Goal: Information Seeking & Learning: Learn about a topic

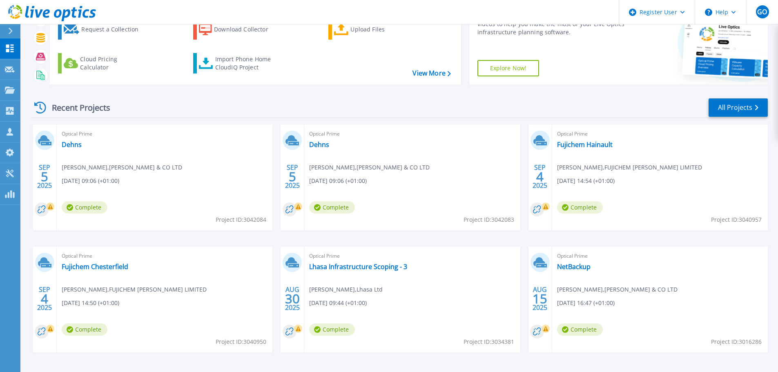
scroll to position [80, 0]
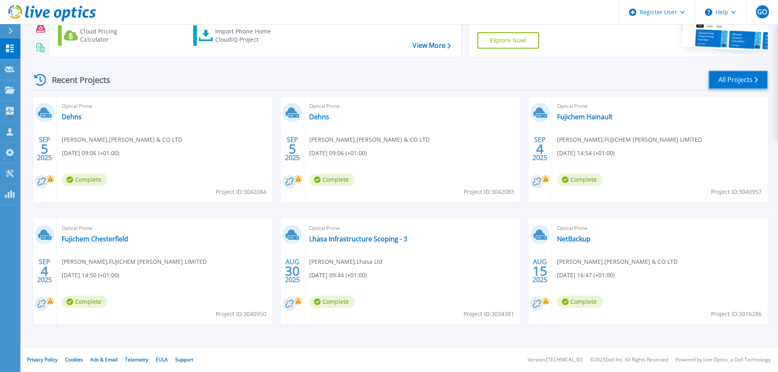
click at [715, 79] on link "All Projects" at bounding box center [738, 80] width 59 height 18
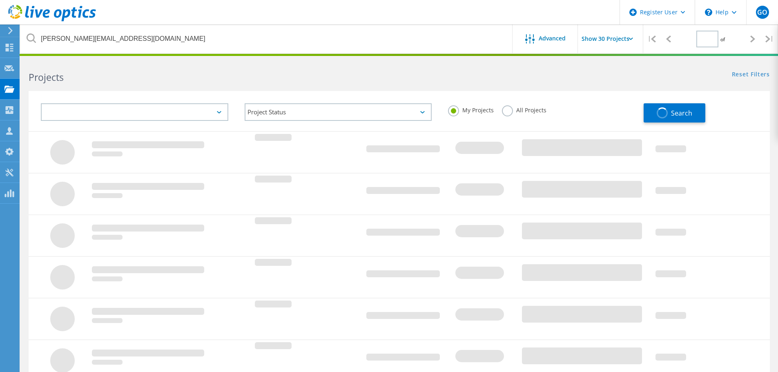
type input "1"
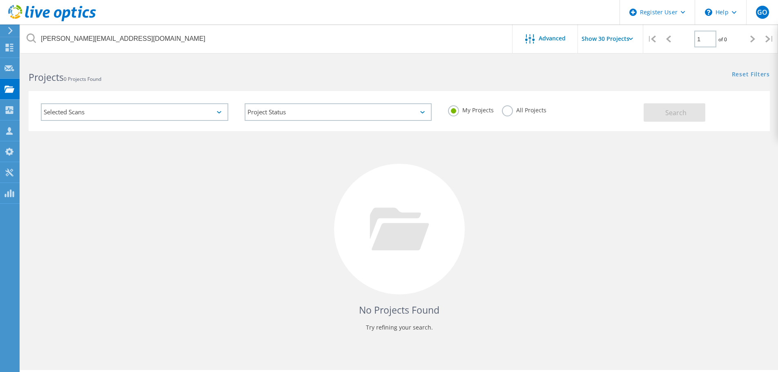
click at [502, 110] on label "All Projects" at bounding box center [524, 109] width 45 height 8
click at [0, 0] on input "All Projects" at bounding box center [0, 0] width 0 height 0
click at [464, 111] on label "My Projects" at bounding box center [471, 109] width 46 height 8
click at [0, 0] on input "My Projects" at bounding box center [0, 0] width 0 height 0
click at [76, 13] on icon at bounding box center [52, 13] width 88 height 17
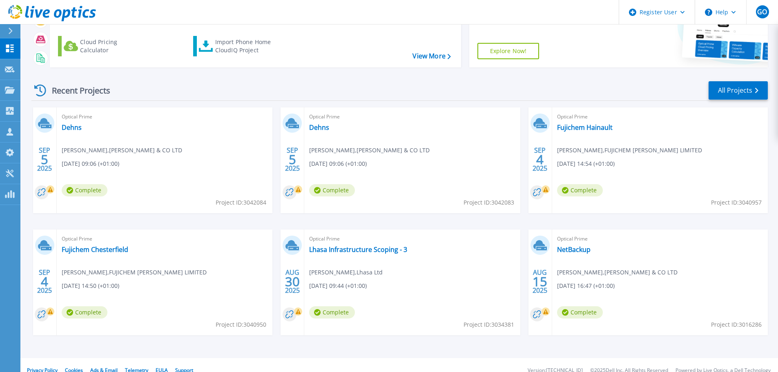
scroll to position [80, 0]
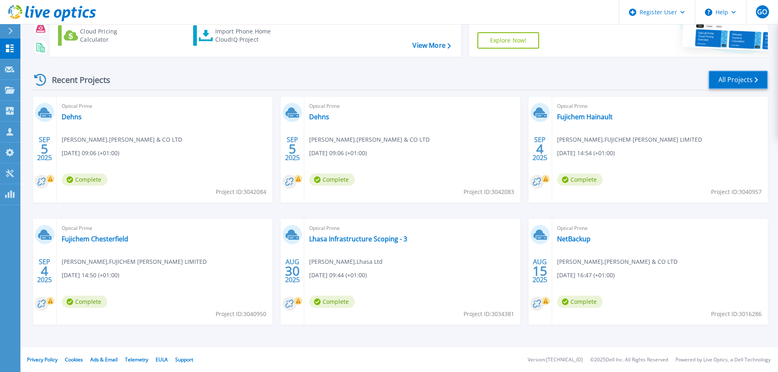
click at [732, 82] on link "All Projects" at bounding box center [738, 80] width 59 height 18
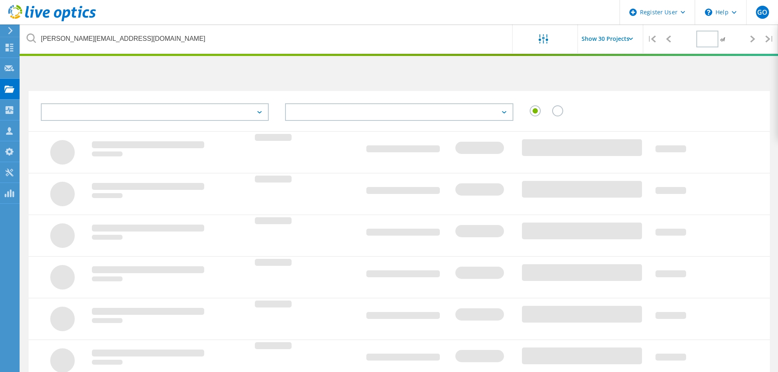
type input "1"
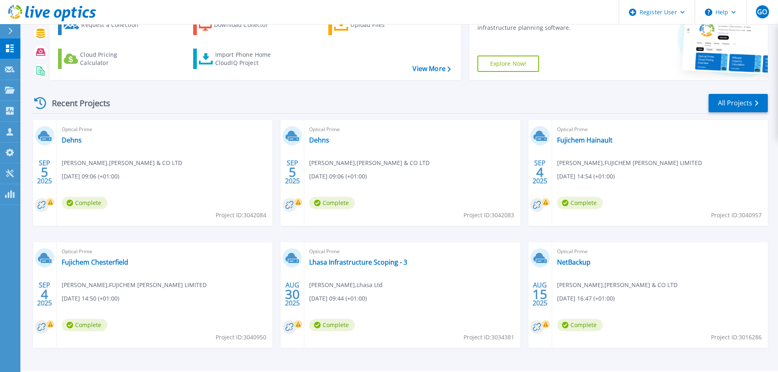
scroll to position [80, 0]
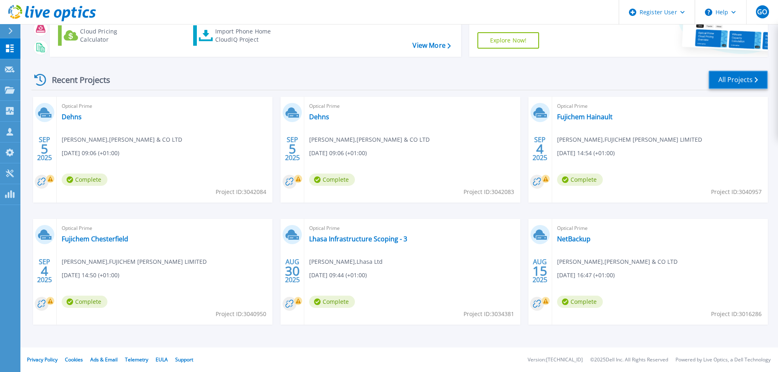
click at [740, 79] on link "All Projects" at bounding box center [738, 80] width 59 height 18
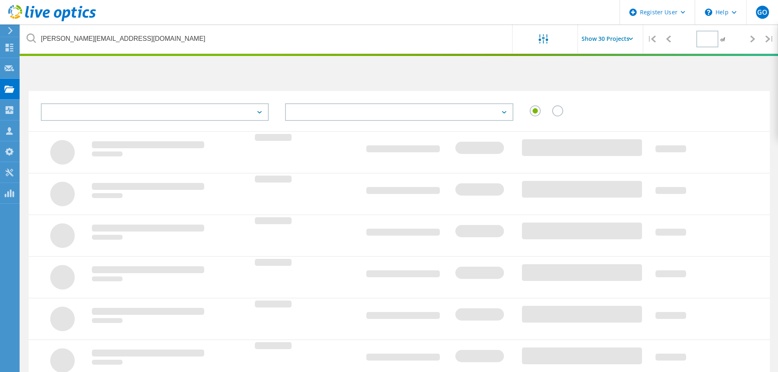
type input "1"
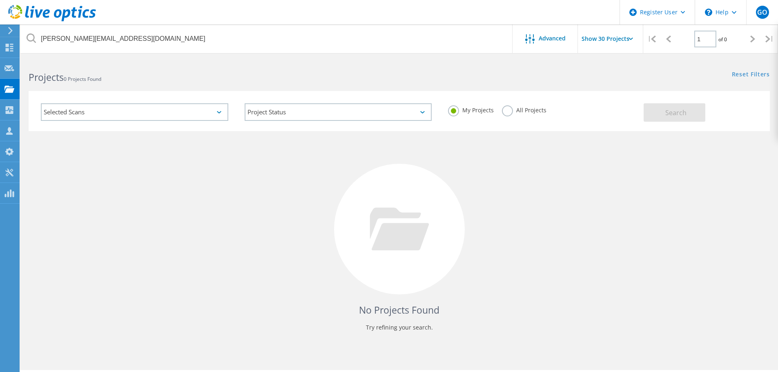
click at [159, 112] on div "Selected Scans" at bounding box center [135, 112] width 188 height 18
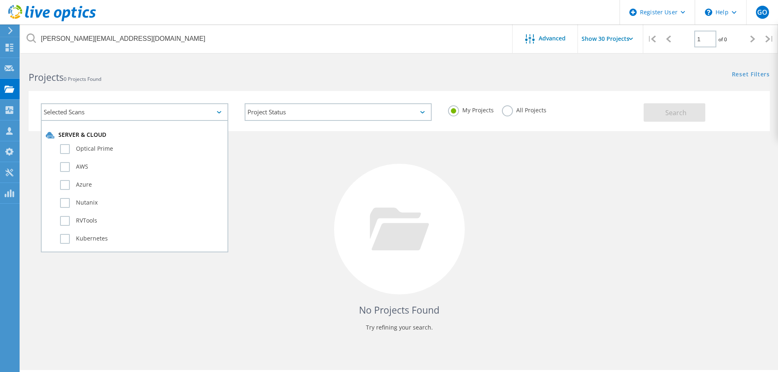
click at [159, 112] on div "Selected Scans" at bounding box center [135, 112] width 188 height 18
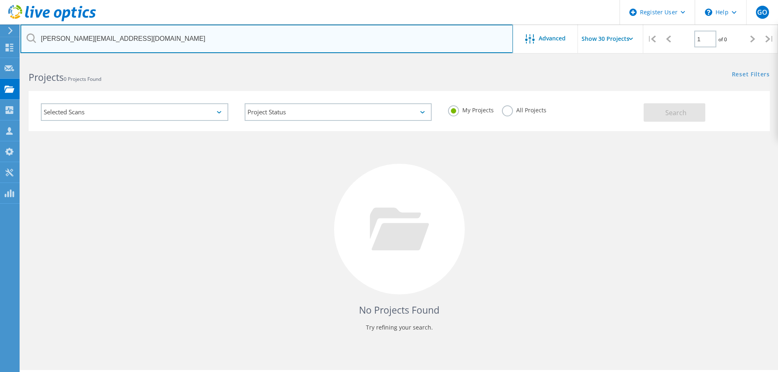
click at [118, 42] on input "oliver.knights@gousto.co.uk" at bounding box center [266, 39] width 493 height 29
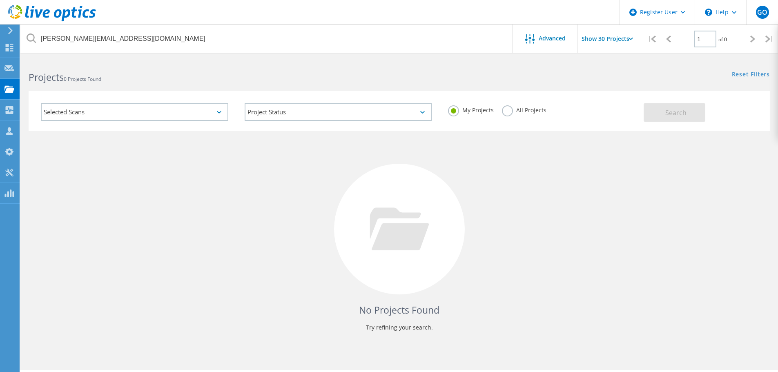
click at [510, 113] on label "All Projects" at bounding box center [524, 109] width 45 height 8
click at [0, 0] on input "All Projects" at bounding box center [0, 0] width 0 height 0
click at [646, 104] on button "Search" at bounding box center [675, 112] width 62 height 18
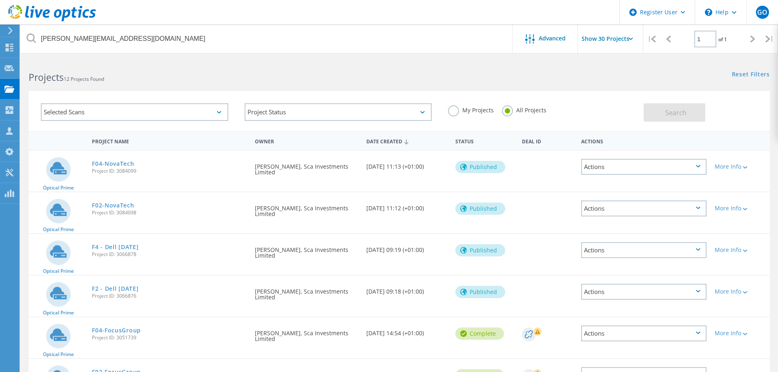
click at [129, 208] on link "F02-NovaTech" at bounding box center [113, 206] width 42 height 6
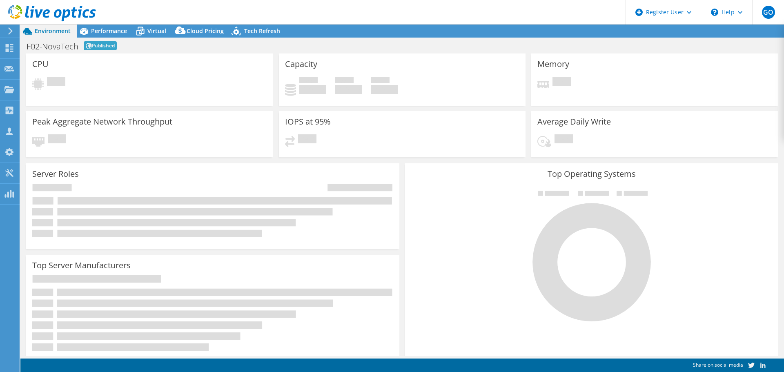
select select "USD"
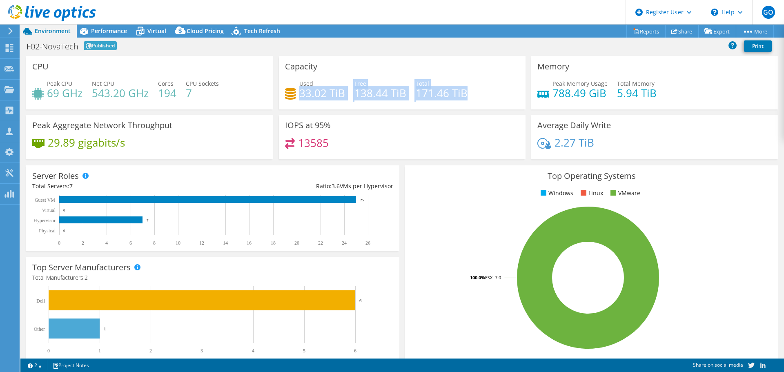
drag, startPoint x: 464, startPoint y: 92, endPoint x: 298, endPoint y: 89, distance: 165.9
click at [298, 89] on div "Used 33.02 TiB Free 138.44 TiB Total 171.46 TiB" at bounding box center [402, 92] width 235 height 27
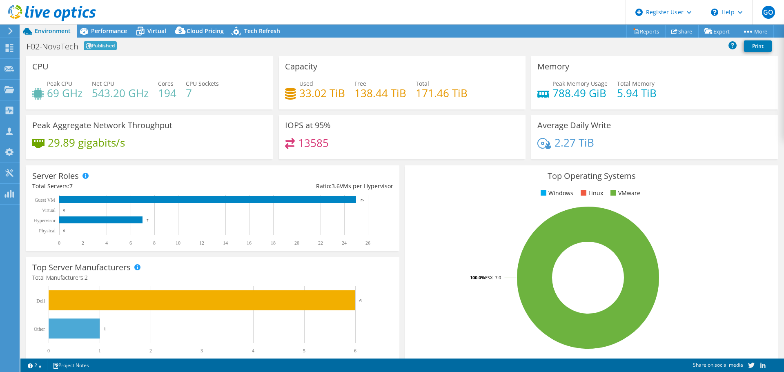
click at [405, 147] on div "13585" at bounding box center [402, 147] width 235 height 18
click at [156, 28] on span "Virtual" at bounding box center [156, 31] width 19 height 8
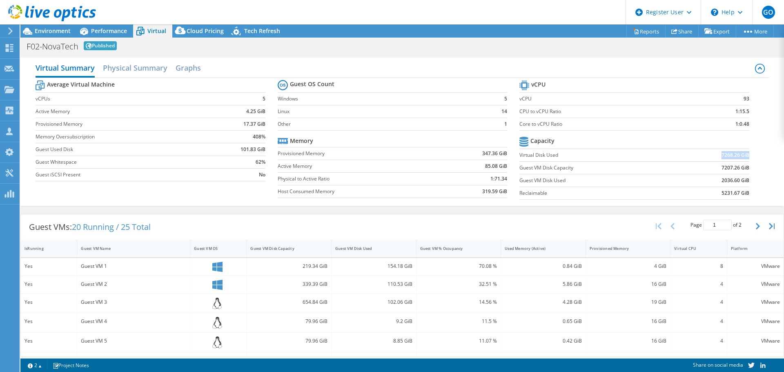
drag, startPoint x: 714, startPoint y: 152, endPoint x: 743, endPoint y: 152, distance: 28.6
click at [743, 152] on td "7268.26 GiB" at bounding box center [712, 155] width 74 height 13
click at [121, 35] on div "Performance" at bounding box center [105, 31] width 56 height 13
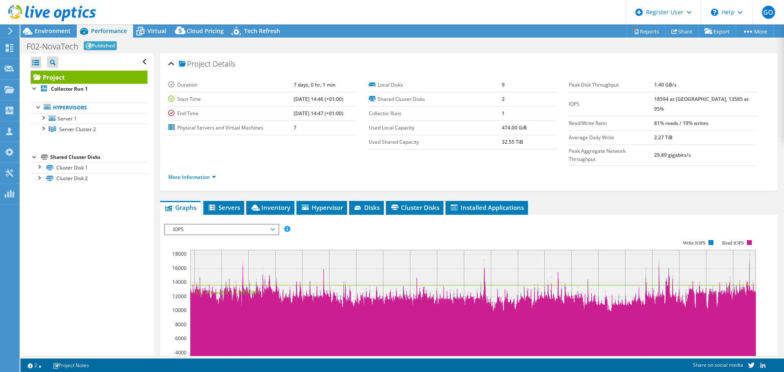
click at [90, 109] on link "Hypervisors" at bounding box center [89, 108] width 117 height 11
click at [72, 110] on link "Hypervisors" at bounding box center [89, 108] width 117 height 11
click at [328, 201] on li "Hypervisor" at bounding box center [322, 208] width 51 height 14
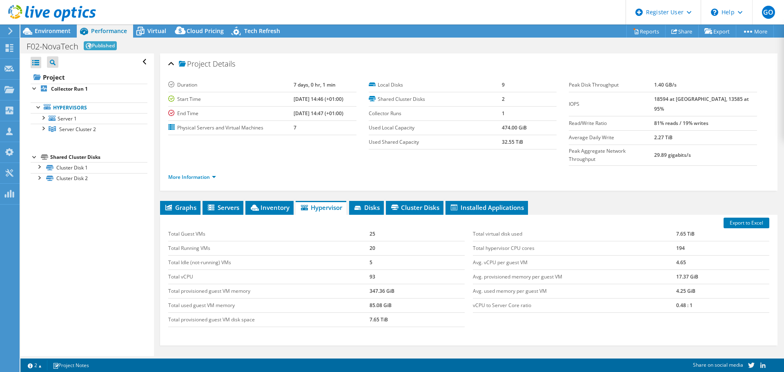
click at [561, 201] on ul "Graphs Servers Inventory Hypervisor Disks Cluster Disks Installed Applications" at bounding box center [469, 208] width 618 height 14
drag, startPoint x: 671, startPoint y: 217, endPoint x: 694, endPoint y: 215, distance: 23.0
click at [694, 227] on tr "Total virtual disk used 7.65 TiB" at bounding box center [621, 234] width 297 height 14
click at [366, 313] on td "Total provisioned guest VM disk space" at bounding box center [268, 320] width 201 height 14
click at [145, 32] on icon at bounding box center [140, 31] width 14 height 14
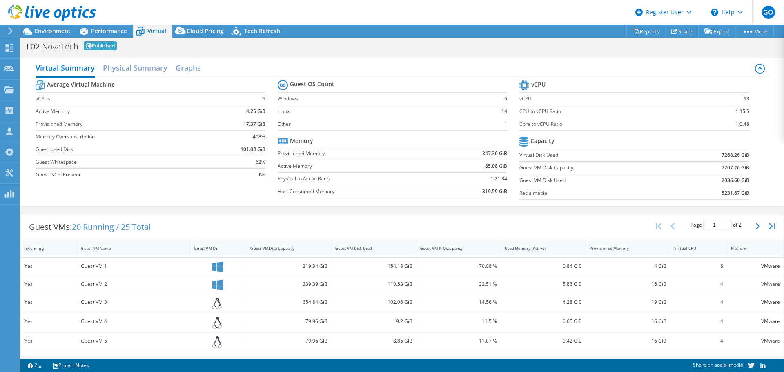
click at [59, 33] on span "Environment" at bounding box center [53, 31] width 36 height 8
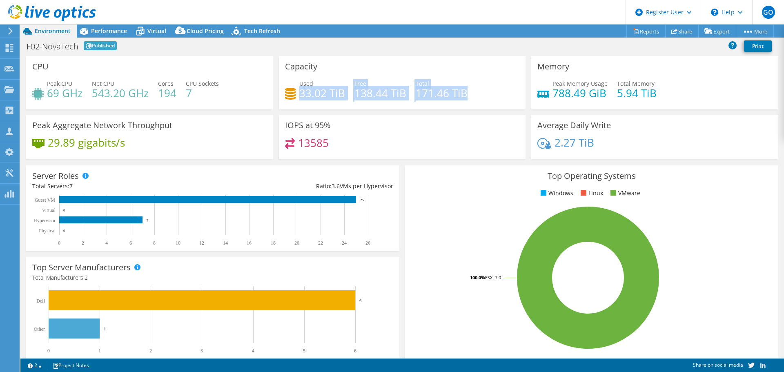
drag, startPoint x: 299, startPoint y: 94, endPoint x: 459, endPoint y: 104, distance: 160.8
click at [459, 104] on div "Used 33.02 TiB Free 138.44 TiB Total 171.46 TiB" at bounding box center [402, 92] width 235 height 27
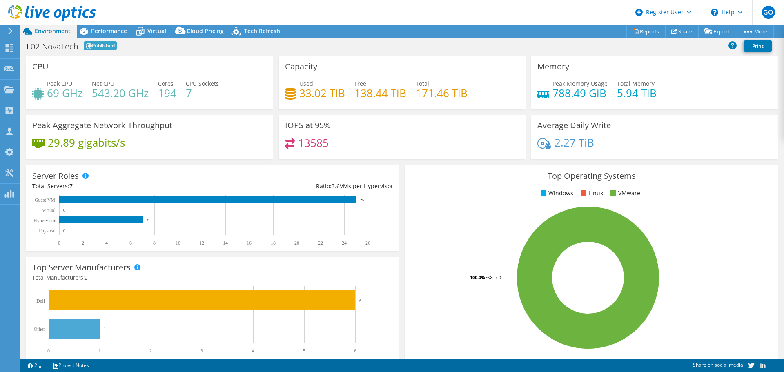
click at [417, 149] on div "13585" at bounding box center [402, 147] width 235 height 18
click at [109, 35] on div "Performance" at bounding box center [105, 31] width 56 height 13
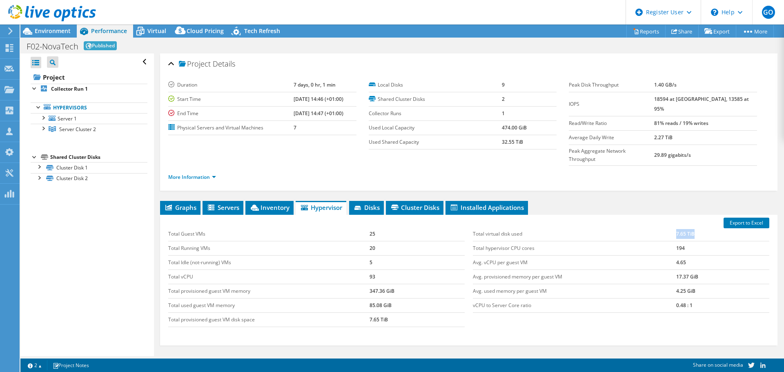
drag, startPoint x: 694, startPoint y: 216, endPoint x: 667, endPoint y: 223, distance: 28.0
click at [667, 227] on tr "Total virtual disk used 7.65 TiB" at bounding box center [621, 234] width 297 height 14
click at [658, 270] on td "Avg. provisioned memory per guest VM" at bounding box center [574, 277] width 203 height 14
click at [49, 33] on span "Environment" at bounding box center [53, 31] width 36 height 8
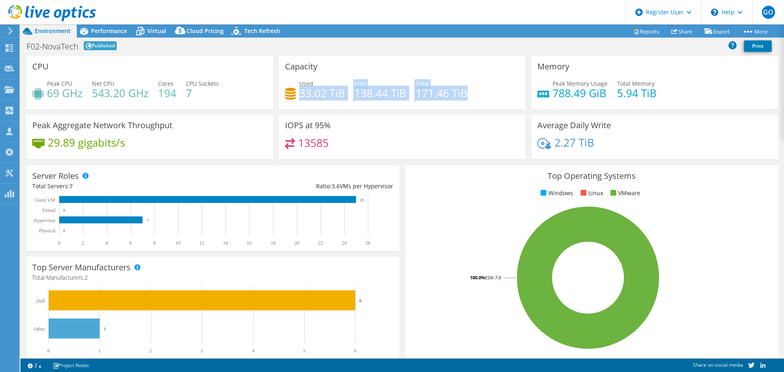
drag, startPoint x: 299, startPoint y: 91, endPoint x: 470, endPoint y: 94, distance: 171.6
click at [470, 94] on div "Used 33.02 TiB Free 138.44 TiB Total 171.46 TiB" at bounding box center [402, 92] width 235 height 27
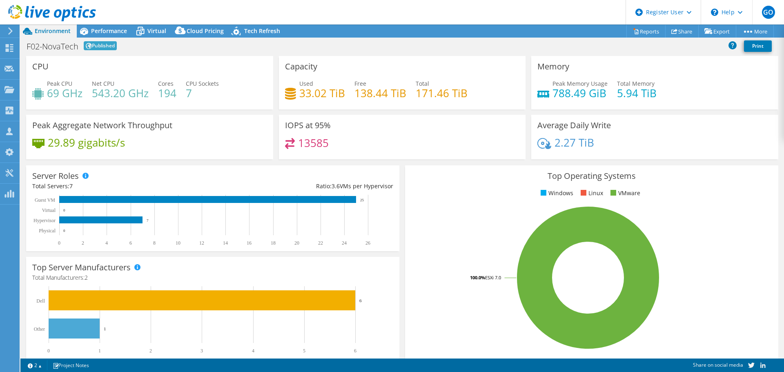
click at [470, 95] on div "Used 33.02 TiB Free 138.44 TiB Total 171.46 TiB" at bounding box center [402, 92] width 235 height 27
click at [125, 33] on span "Performance" at bounding box center [109, 31] width 36 height 8
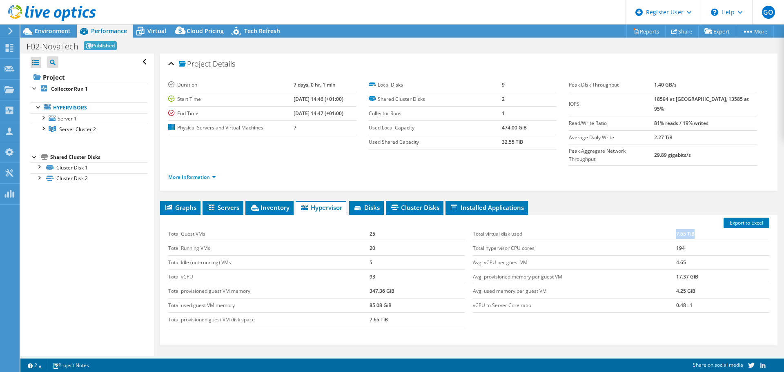
drag, startPoint x: 697, startPoint y: 219, endPoint x: 664, endPoint y: 219, distance: 32.7
click at [664, 227] on tr "Total virtual disk used 7.65 TiB" at bounding box center [621, 234] width 297 height 14
click at [653, 255] on td "Avg. vCPU per guest VM" at bounding box center [574, 262] width 203 height 14
click at [39, 27] on span "Environment" at bounding box center [53, 31] width 36 height 8
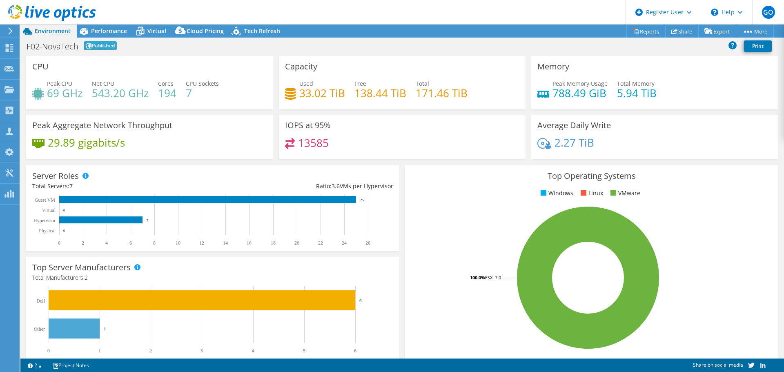
click at [312, 90] on h4 "33.02 TiB" at bounding box center [322, 93] width 46 height 9
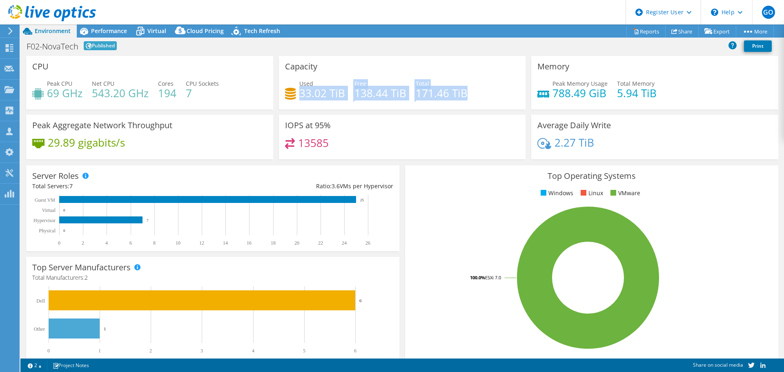
drag, startPoint x: 300, startPoint y: 95, endPoint x: 467, endPoint y: 96, distance: 166.3
click at [463, 98] on div "Used 33.02 TiB Free 138.44 TiB Total 171.46 TiB" at bounding box center [402, 92] width 235 height 27
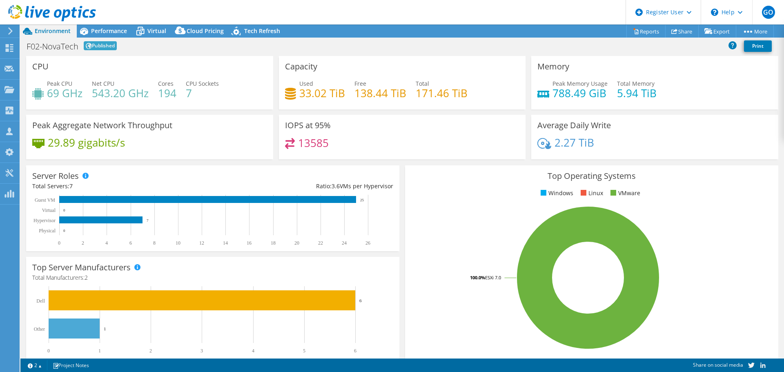
click at [467, 95] on div "Used 33.02 TiB Free 138.44 TiB Total 171.46 TiB" at bounding box center [402, 92] width 235 height 27
click at [126, 31] on span "Performance" at bounding box center [109, 31] width 36 height 8
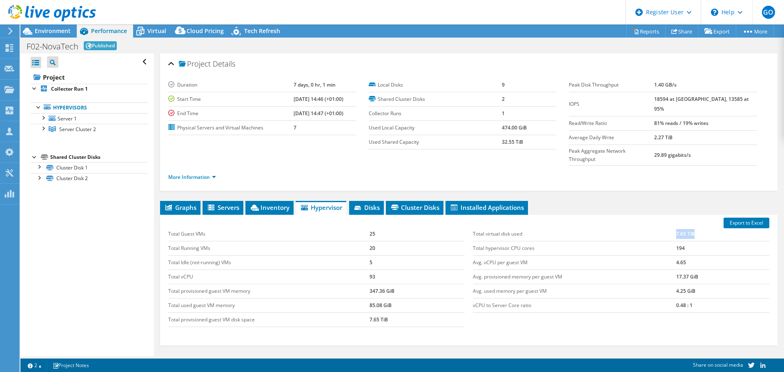
drag, startPoint x: 672, startPoint y: 216, endPoint x: 697, endPoint y: 215, distance: 25.4
click at [697, 227] on td "7.65 TiB" at bounding box center [723, 234] width 93 height 14
click at [693, 227] on td "7.65 TiB" at bounding box center [723, 234] width 93 height 14
click at [64, 31] on span "Environment" at bounding box center [53, 31] width 36 height 8
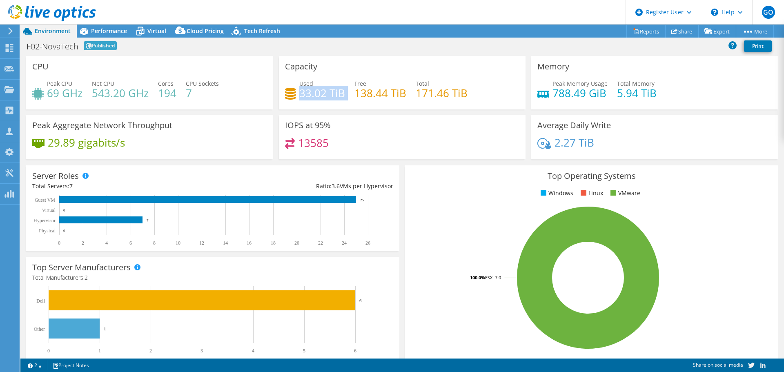
drag, startPoint x: 299, startPoint y: 94, endPoint x: 344, endPoint y: 90, distance: 45.1
click at [344, 90] on div "Used 33.02 TiB Free 138.44 TiB Total 171.46 TiB" at bounding box center [402, 92] width 235 height 27
click at [119, 31] on span "Performance" at bounding box center [109, 31] width 36 height 8
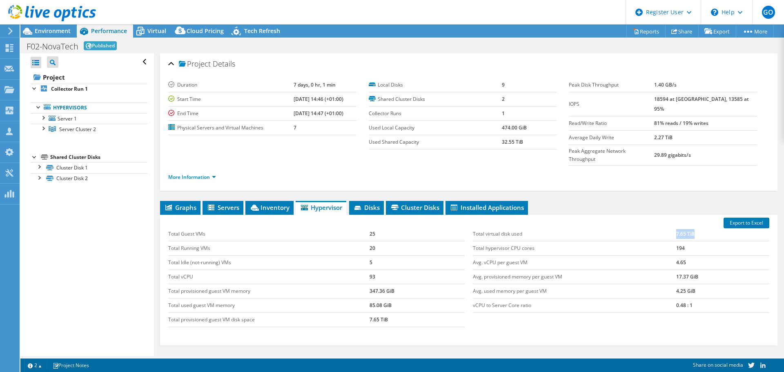
drag, startPoint x: 693, startPoint y: 217, endPoint x: 670, endPoint y: 220, distance: 23.0
click at [670, 227] on tr "Total virtual disk used 7.65 TiB" at bounding box center [621, 234] width 297 height 14
click at [56, 32] on span "Environment" at bounding box center [53, 31] width 36 height 8
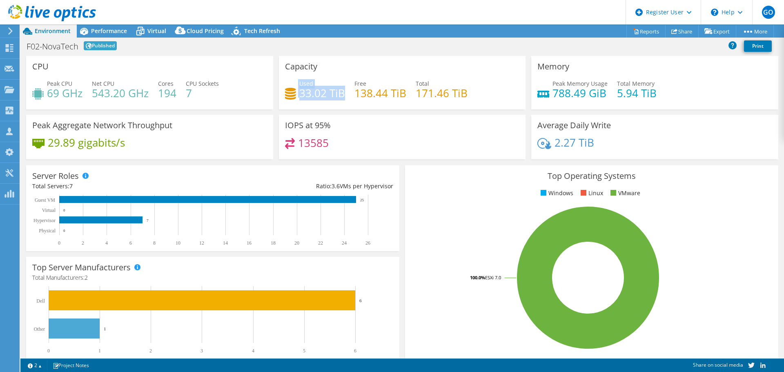
drag, startPoint x: 297, startPoint y: 97, endPoint x: 341, endPoint y: 97, distance: 44.1
click at [341, 97] on div "Used 33.02 TiB" at bounding box center [315, 88] width 60 height 18
click at [147, 29] on icon at bounding box center [140, 31] width 14 height 14
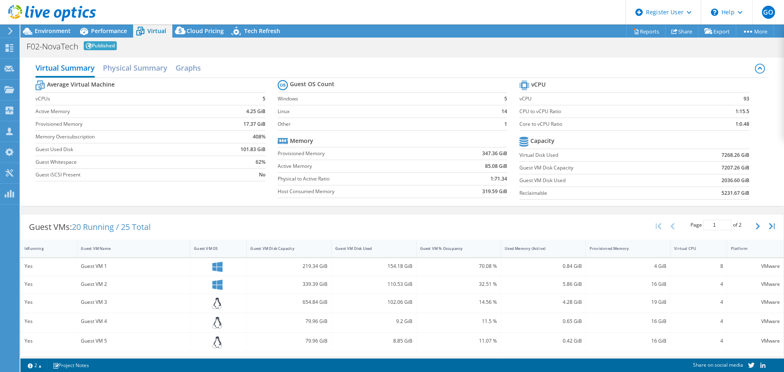
drag, startPoint x: 717, startPoint y: 156, endPoint x: 742, endPoint y: 150, distance: 25.5
click at [742, 150] on td "7268.26 GiB" at bounding box center [712, 155] width 74 height 13
drag, startPoint x: 116, startPoint y: 34, endPoint x: 223, endPoint y: 35, distance: 107.1
click at [118, 33] on span "Performance" at bounding box center [109, 31] width 36 height 8
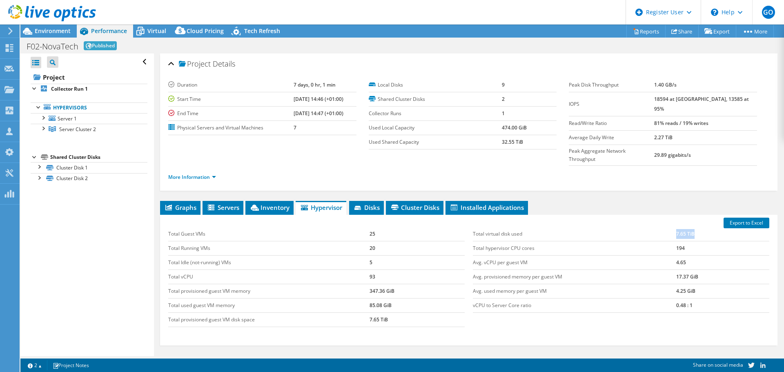
drag, startPoint x: 692, startPoint y: 217, endPoint x: 655, endPoint y: 223, distance: 37.6
click at [655, 227] on tbody "Total virtual disk used 7.65 TiB Total hypervisor CPU cores 194 Avg. vCPU per g…" at bounding box center [621, 270] width 297 height 86
click at [150, 30] on span "Virtual" at bounding box center [156, 31] width 19 height 8
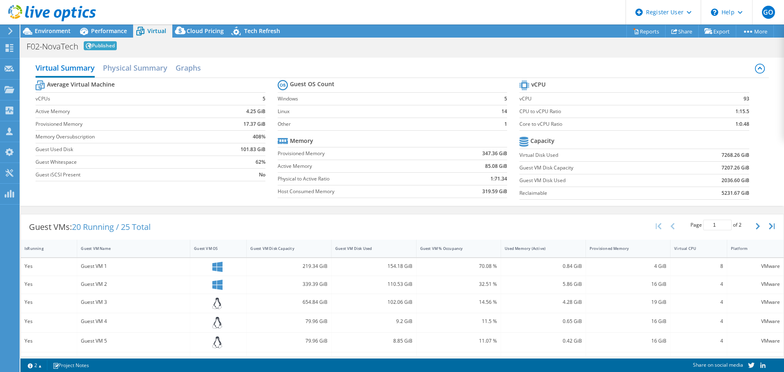
click at [67, 34] on span "Environment" at bounding box center [53, 31] width 36 height 8
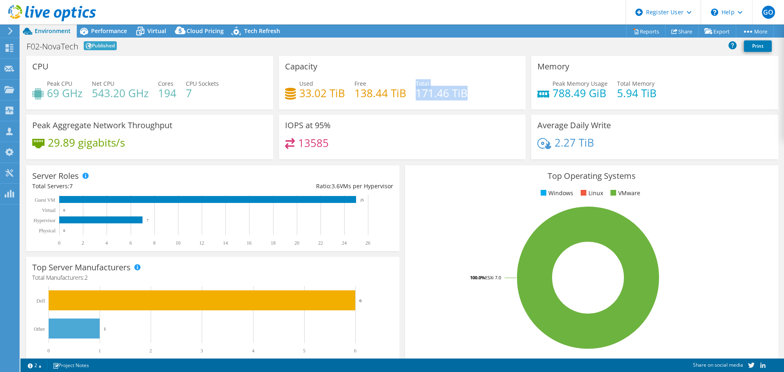
drag, startPoint x: 474, startPoint y: 92, endPoint x: 413, endPoint y: 95, distance: 60.9
click at [413, 95] on div "Used 33.02 TiB Free 138.44 TiB Total 171.46 TiB" at bounding box center [402, 92] width 235 height 27
